Goal: Task Accomplishment & Management: Complete application form

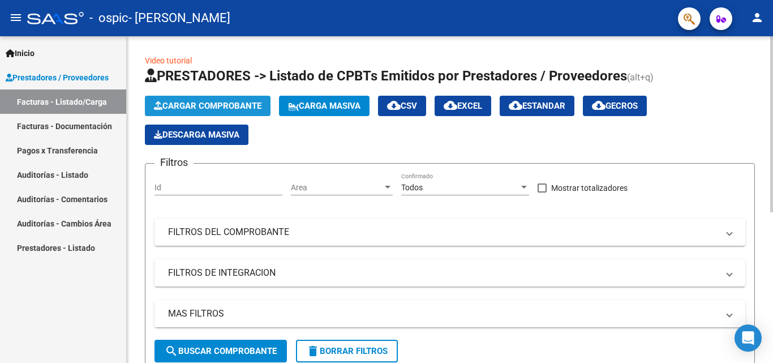
click at [218, 104] on span "Cargar Comprobante" at bounding box center [208, 106] width 108 height 10
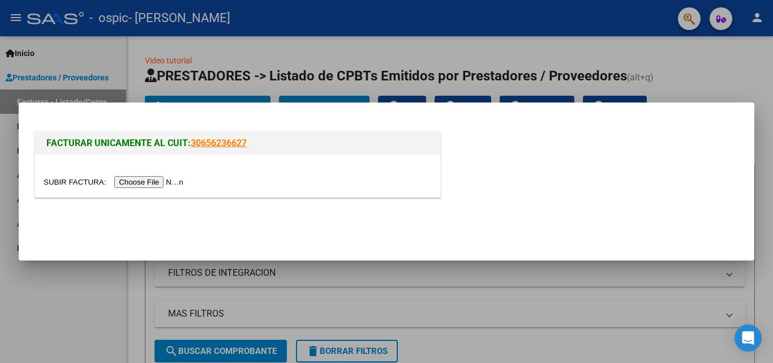
click at [164, 186] on input "file" at bounding box center [115, 182] width 143 height 12
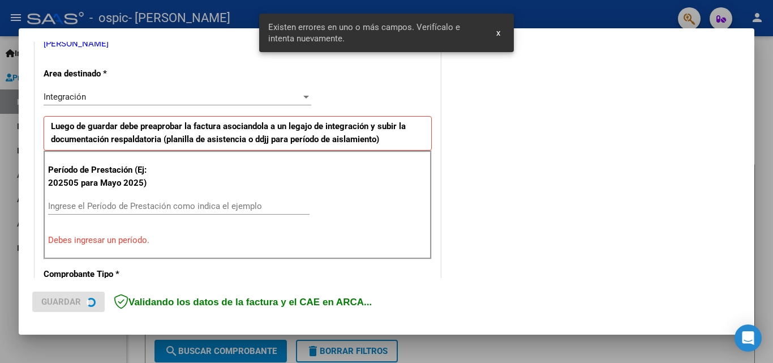
scroll to position [255, 0]
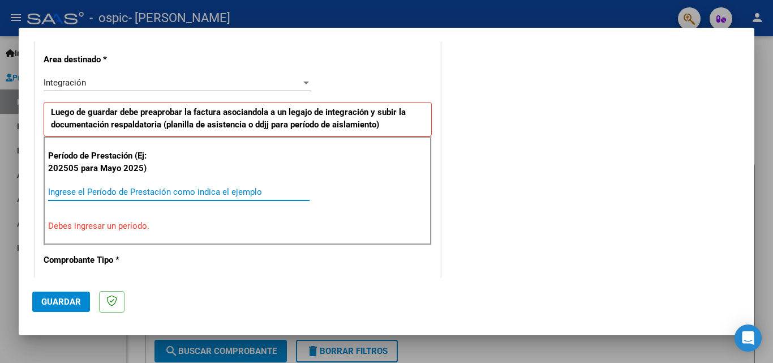
click at [106, 193] on input "Ingrese el Período de Prestación como indica el ejemplo" at bounding box center [178, 192] width 261 height 10
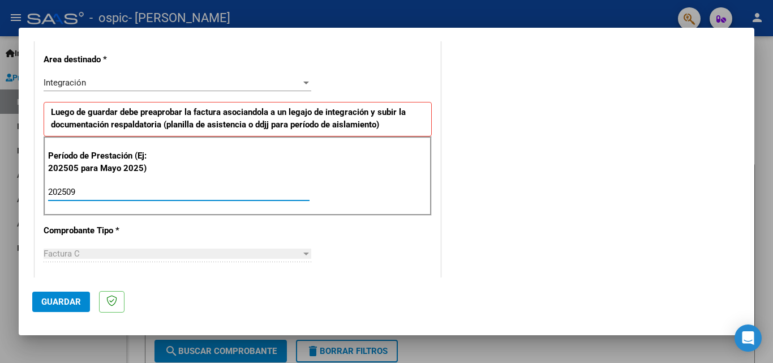
type input "202509"
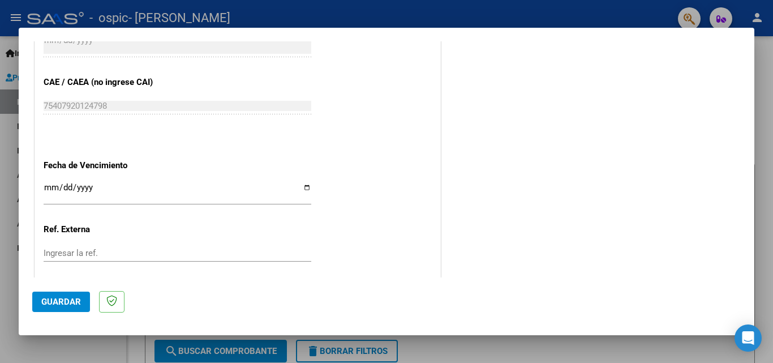
scroll to position [760, 0]
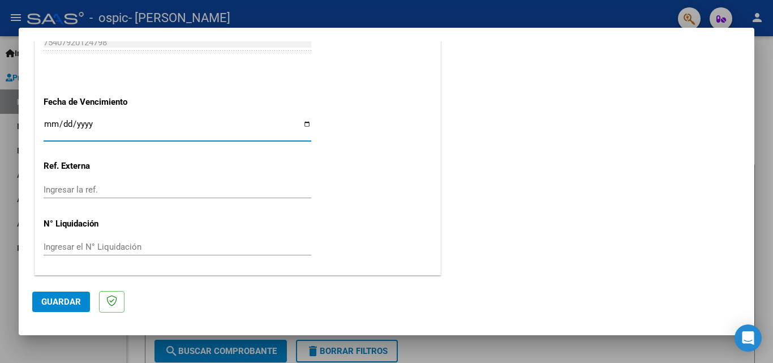
click at [46, 129] on input "Ingresar la fecha" at bounding box center [178, 128] width 268 height 18
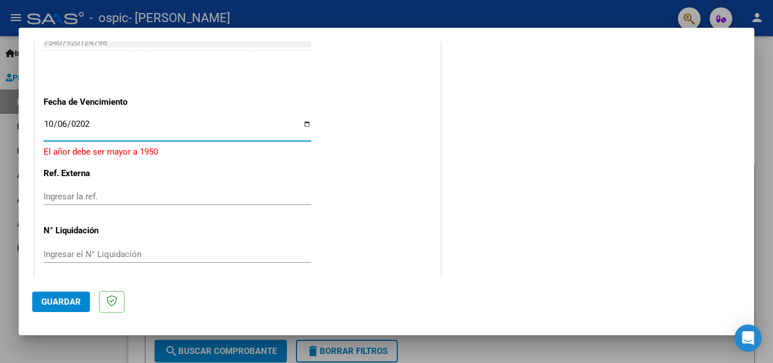
type input "[DATE]"
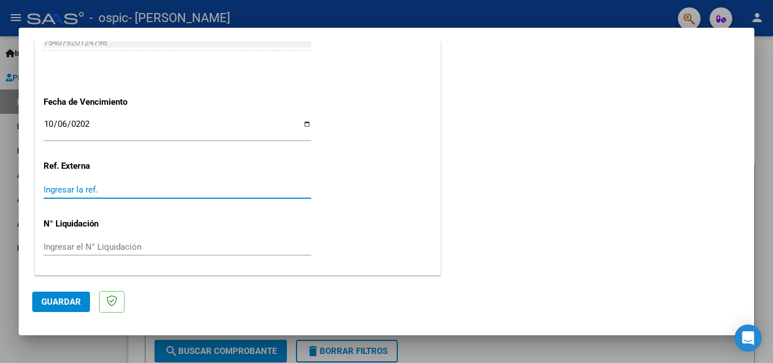
click at [88, 192] on input "Ingresar la ref." at bounding box center [178, 190] width 268 height 10
type input "09"
click at [65, 305] on span "Guardar" at bounding box center [61, 302] width 40 height 10
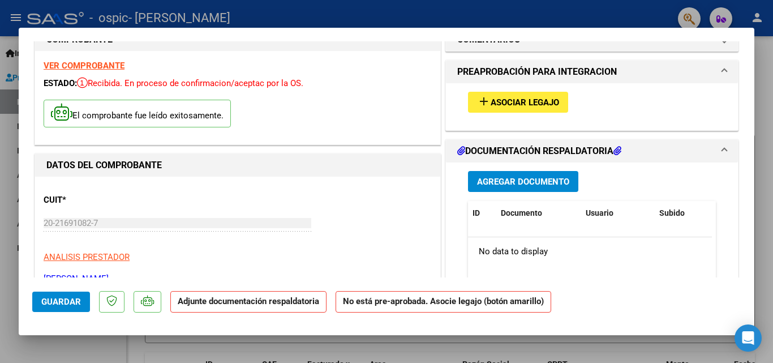
scroll to position [0, 0]
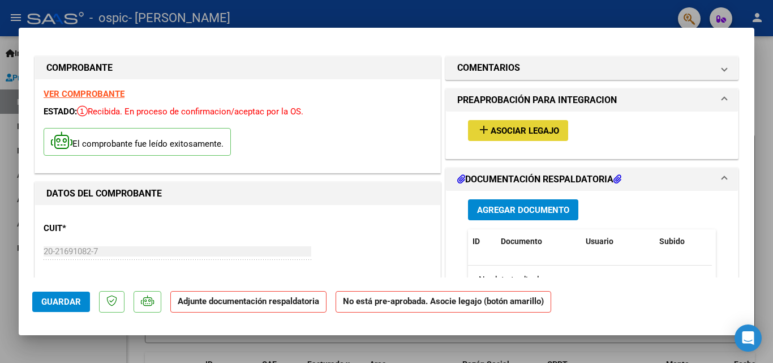
click at [505, 132] on span "Asociar Legajo" at bounding box center [525, 131] width 68 height 10
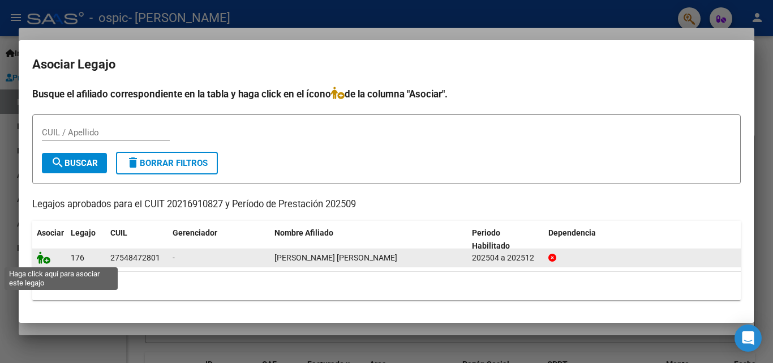
click at [43, 258] on icon at bounding box center [44, 257] width 14 height 12
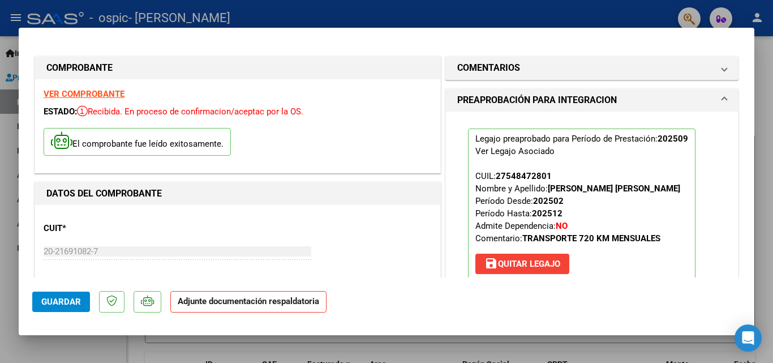
scroll to position [301, 0]
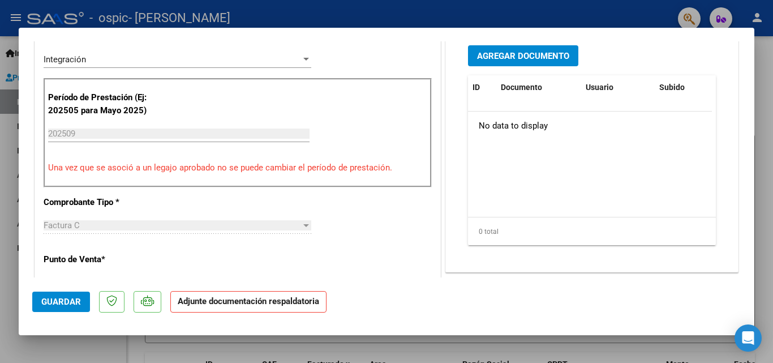
click at [500, 58] on span "Agregar Documento" at bounding box center [523, 56] width 92 height 10
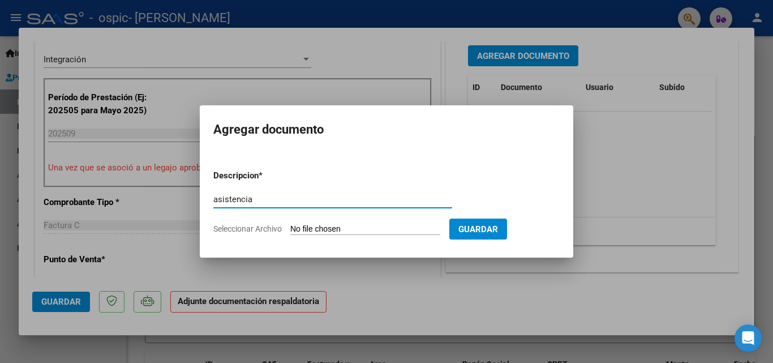
type input "asistencia"
click at [393, 225] on input "Seleccionar Archivo" at bounding box center [365, 229] width 150 height 11
type input "C:\fakepath\Transp Sofi sep.pdf"
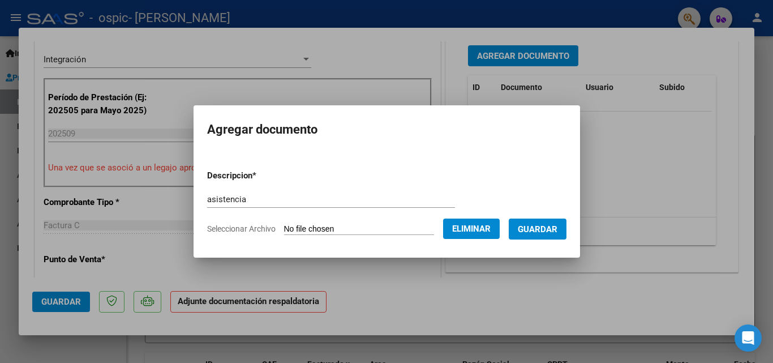
click at [558, 233] on span "Guardar" at bounding box center [538, 229] width 40 height 10
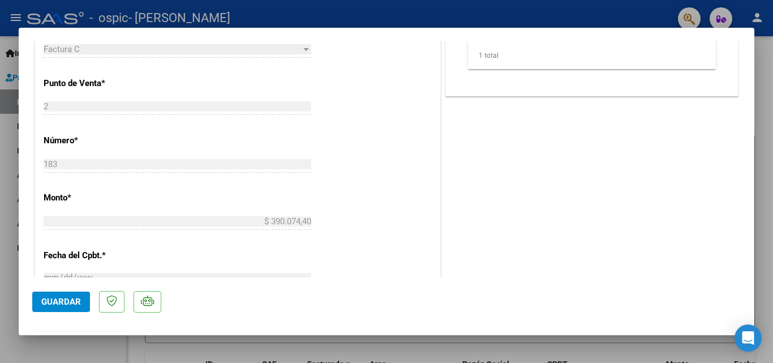
scroll to position [777, 0]
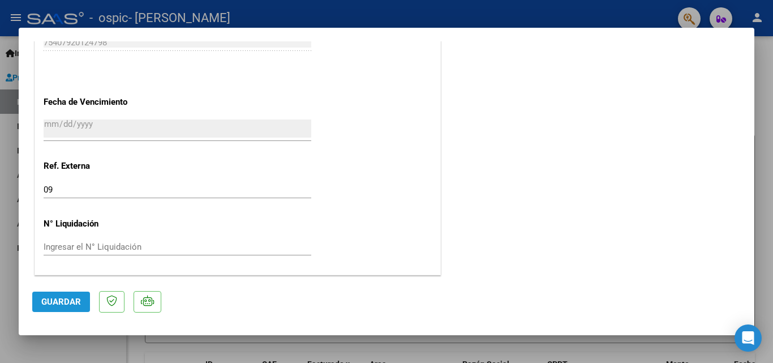
click at [71, 299] on span "Guardar" at bounding box center [61, 302] width 40 height 10
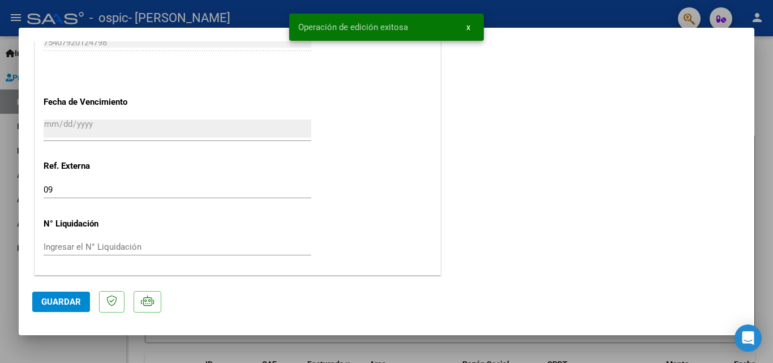
click at [770, 93] on div at bounding box center [386, 181] width 773 height 363
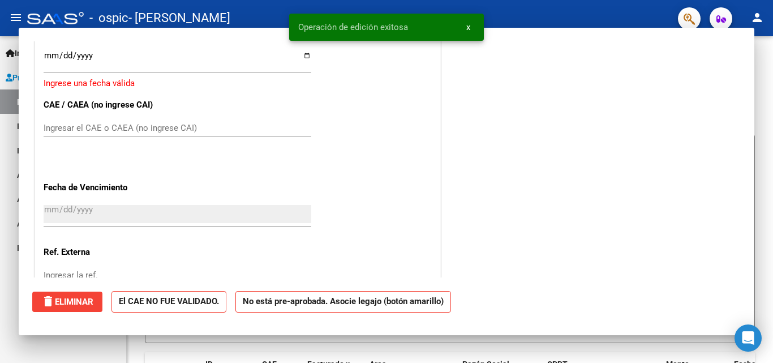
scroll to position [0, 0]
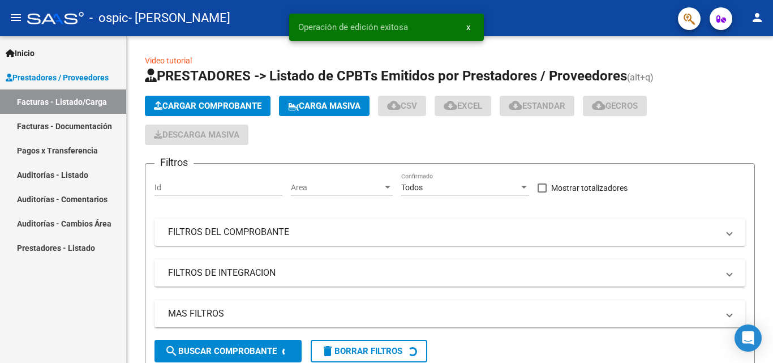
click at [770, 93] on div "Video tutorial PRESTADORES -> Listado de CPBTs Emitidos por Prestadores / Prove…" at bounding box center [450, 335] width 646 height 599
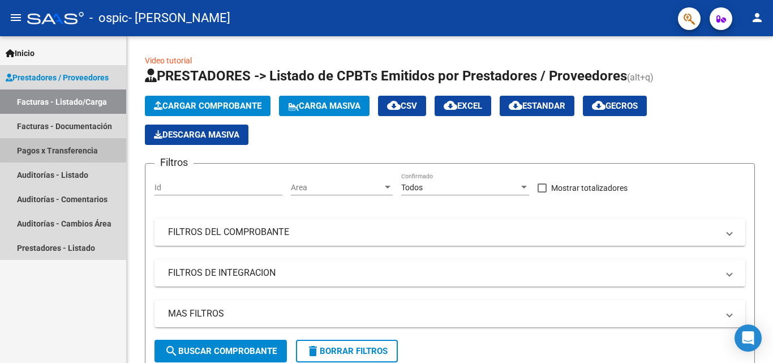
click at [65, 145] on link "Pagos x Transferencia" at bounding box center [63, 150] width 126 height 24
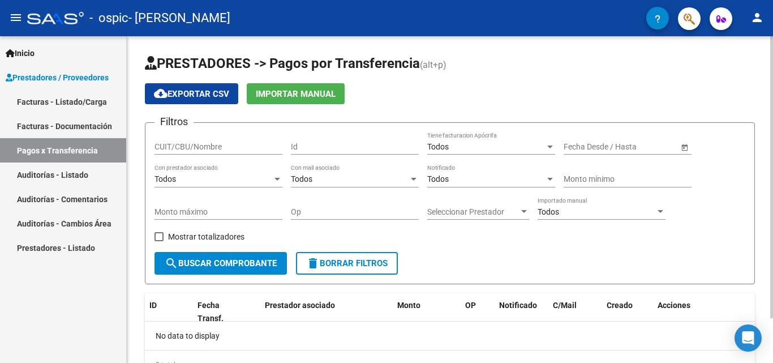
drag, startPoint x: 769, startPoint y: 99, endPoint x: 770, endPoint y: 183, distance: 84.3
click at [770, 183] on div "PRESTADORES -> Pagos por Transferencia (alt+p) cloud_download Exportar CSV Impo…" at bounding box center [451, 225] width 649 height 379
click at [724, 155] on div "Filtros CUIT/CBU/Nombre Id Todos Tiene facturacion Apócrifa Fecha inicio – Fech…" at bounding box center [450, 192] width 591 height 120
click at [255, 259] on span "search Buscar Comprobante" at bounding box center [221, 263] width 112 height 10
click at [69, 123] on link "Facturas - Documentación" at bounding box center [63, 126] width 126 height 24
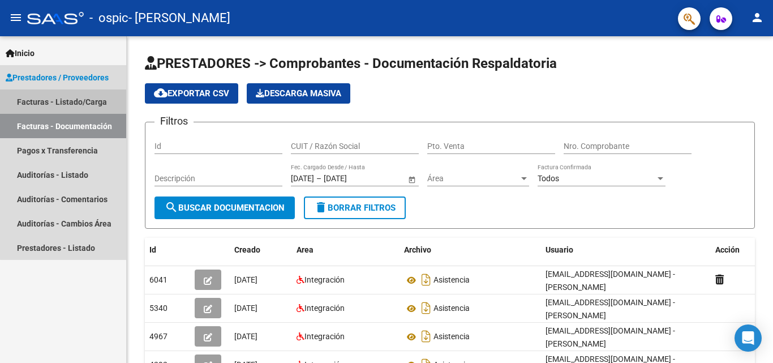
click at [83, 108] on link "Facturas - Listado/Carga" at bounding box center [63, 101] width 126 height 24
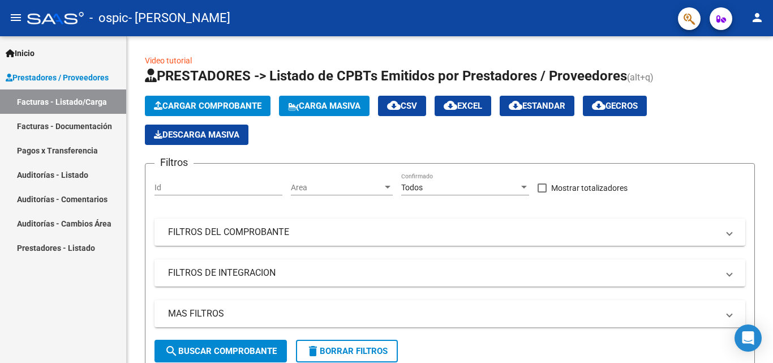
click at [765, 31] on mat-toolbar "menu - ospic - [PERSON_NAME]" at bounding box center [386, 18] width 773 height 36
click at [760, 22] on mat-icon "person" at bounding box center [758, 18] width 14 height 14
